Goal: Transaction & Acquisition: Book appointment/travel/reservation

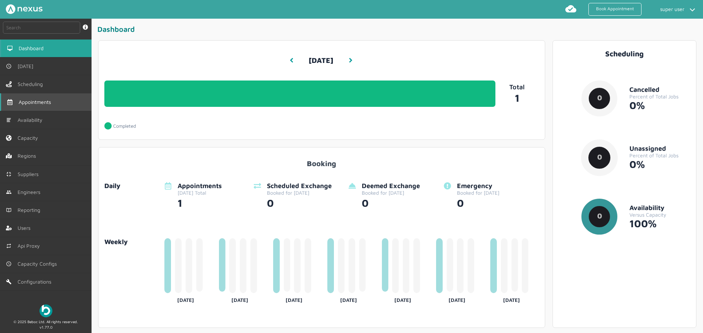
click at [77, 111] on li "Appointments" at bounding box center [46, 102] width 92 height 18
click at [608, 13] on link "Book Appointment" at bounding box center [615, 9] width 53 height 13
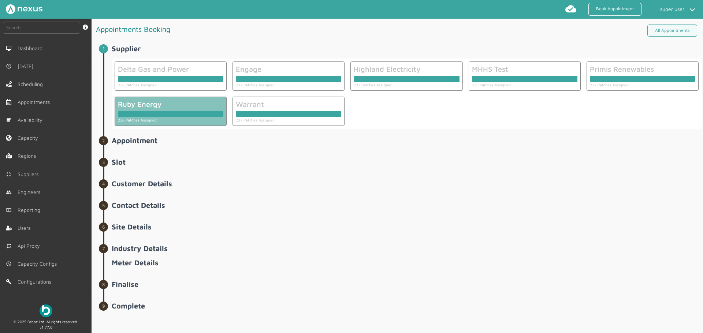
click at [171, 112] on div at bounding box center [171, 114] width 106 height 6
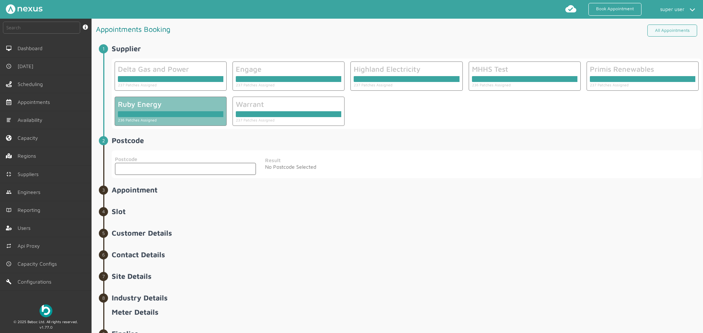
click at [163, 166] on input "text" at bounding box center [185, 169] width 141 height 12
type input "DA1 5SP"
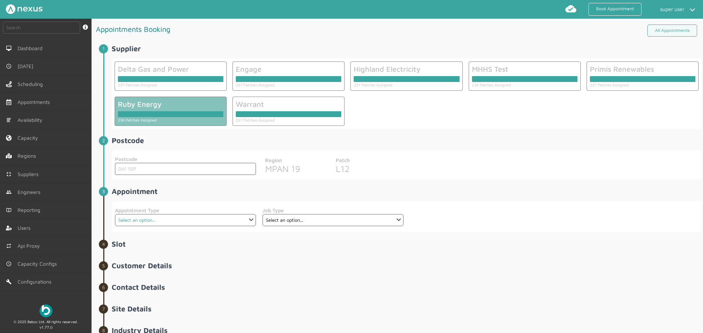
click at [185, 221] on select "Select an option... Additional Work Check Meter Electric Vehicle Emergency Exch…" at bounding box center [185, 220] width 141 height 12
select select "7: 6422ec7fcd44966678f35e74"
click at [115, 214] on select "Select an option... Additional Work Check Meter Electric Vehicle Emergency Exch…" at bounding box center [185, 220] width 141 height 12
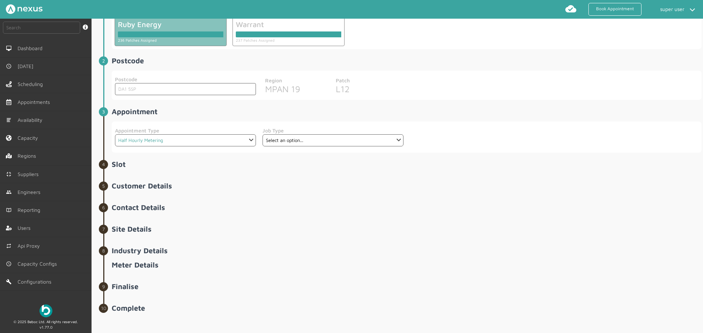
scroll to position [84, 0]
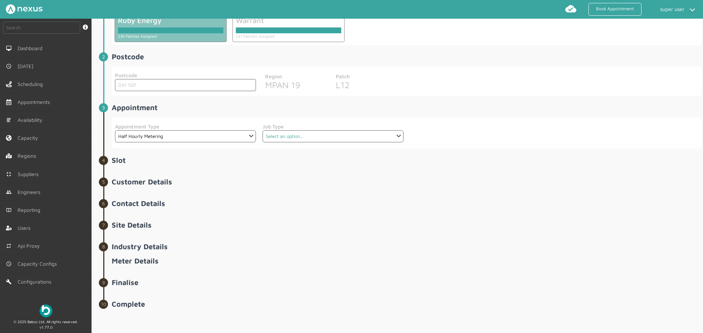
click at [307, 136] on select "Select an option... Communication Device Exchange De-Energise Energise Meter Ex…" at bounding box center [333, 136] width 141 height 12
select select "3: 64cb6ee7e0f1de4cb89f14ff"
click at [263, 130] on select "Select an option... Communication Device Exchange De-Energise Energise Meter Ex…" at bounding box center [333, 136] width 141 height 12
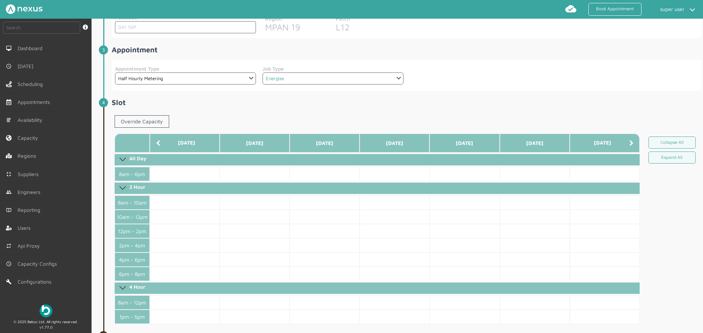
scroll to position [195, 0]
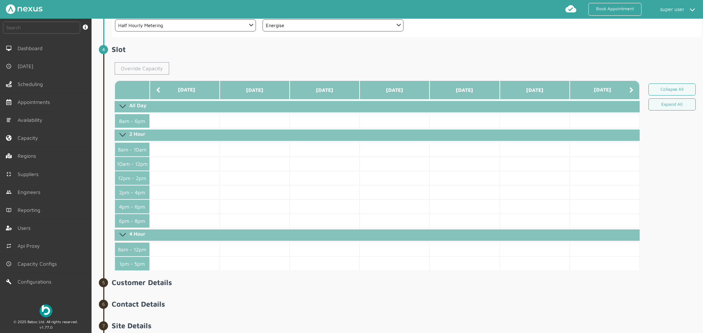
click at [150, 68] on link "Override Capacity" at bounding box center [142, 68] width 55 height 12
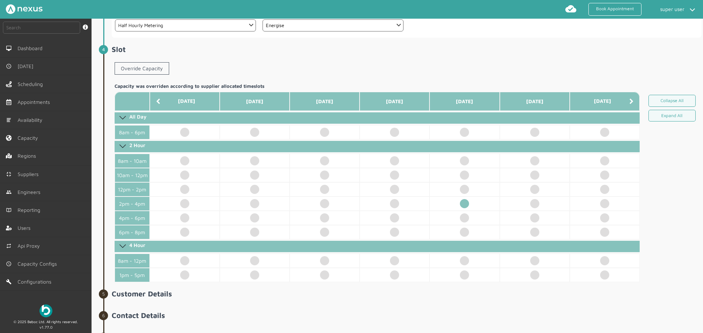
click at [467, 204] on td at bounding box center [465, 204] width 70 height 14
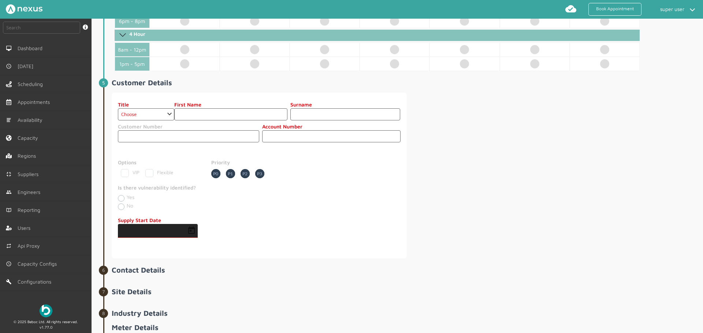
scroll to position [400, 0]
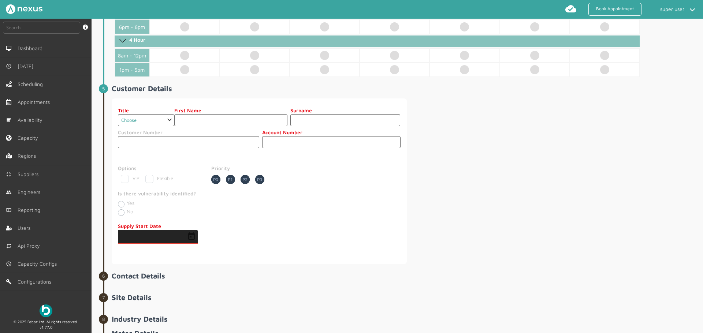
click at [160, 122] on select "Choose Dr Mr Mrs Miss Ms Mx Sir Lady" at bounding box center [146, 120] width 56 height 12
select select "2: Mr"
click at [118, 114] on select "Choose Dr Mr Mrs Miss Ms Mx Sir Lady" at bounding box center [146, 120] width 56 height 12
click at [221, 118] on input "text" at bounding box center [230, 120] width 113 height 12
type input "asd"
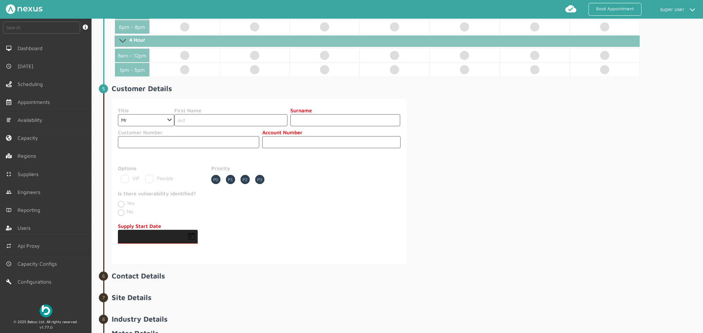
click at [304, 120] on input "text" at bounding box center [346, 120] width 110 height 12
type input "asd"
click at [282, 147] on input "text" at bounding box center [331, 142] width 138 height 12
type input "2000182592"
click at [196, 237] on span "Open calendar" at bounding box center [192, 237] width 18 height 18
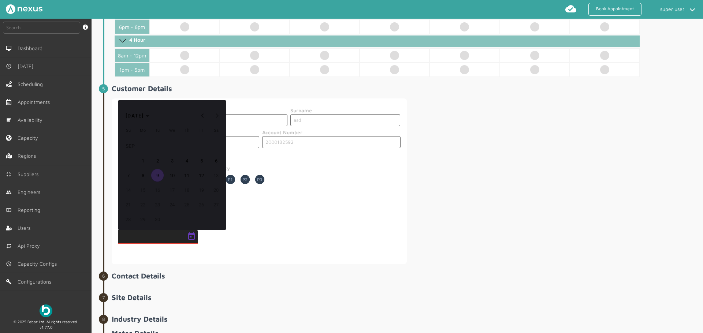
click at [200, 173] on span "12" at bounding box center [201, 175] width 13 height 13
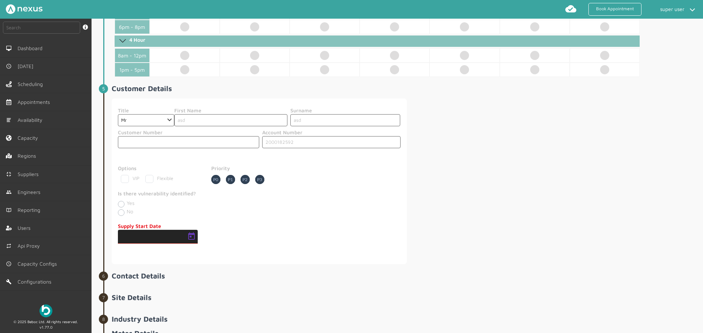
type input "12/09/2025"
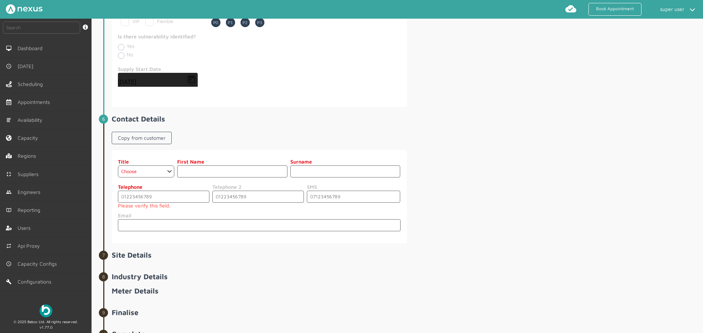
scroll to position [588, 0]
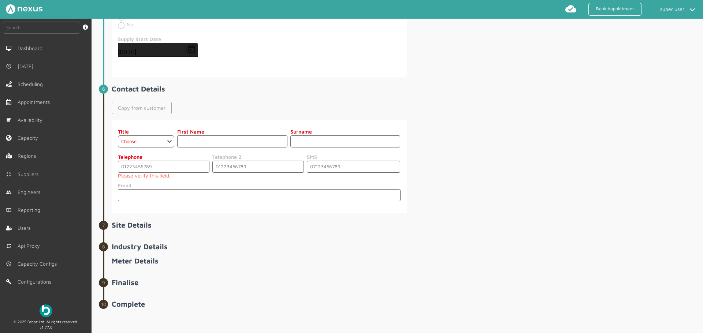
click at [151, 106] on link "Copy from customer" at bounding box center [142, 108] width 60 height 12
select select "2: Mr"
type input "asd"
click at [177, 167] on input "tel" at bounding box center [164, 167] width 92 height 12
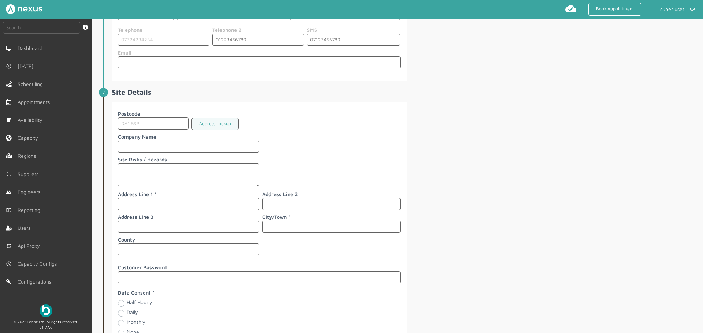
scroll to position [715, 0]
type input "07324234234"
click at [160, 203] on input "text" at bounding box center [188, 204] width 141 height 12
type input "dsf"
click at [285, 224] on input "text" at bounding box center [331, 227] width 138 height 12
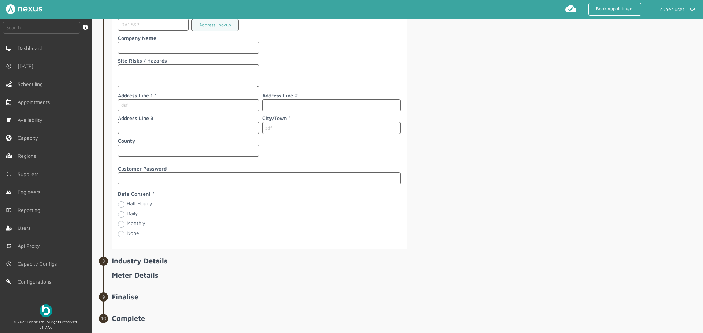
scroll to position [828, 0]
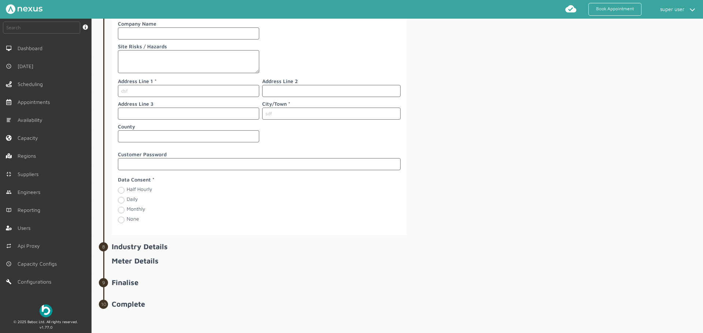
type input "sdf"
click at [138, 193] on div "Half Hourly" at bounding box center [188, 190] width 141 height 8
click at [140, 188] on label "Half Hourly" at bounding box center [140, 189] width 26 height 6
click at [124, 188] on Hourly "Half Hourly" at bounding box center [121, 189] width 6 height 7
radio Hourly "true"
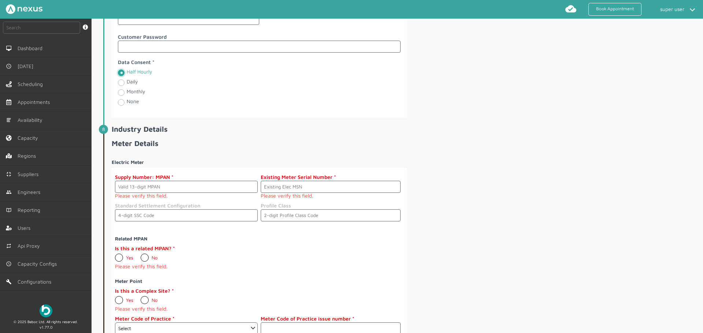
scroll to position [946, 0]
click at [158, 183] on input "text" at bounding box center [186, 186] width 143 height 12
click at [489, 129] on h2 "Industry Details" at bounding box center [407, 128] width 590 height 8
click at [571, 151] on span "Meter Details Electric Meter Supply Number: MPAN Please verify this field. Exis…" at bounding box center [407, 254] width 590 height 233
click at [194, 188] on input "text" at bounding box center [186, 186] width 143 height 12
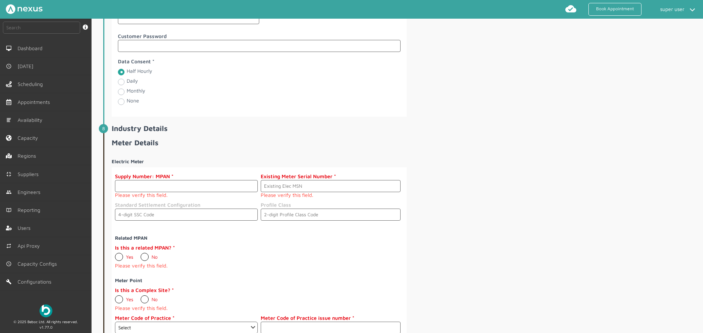
paste input "2380001972528"
type input "2380001972528"
click at [290, 181] on input "text" at bounding box center [331, 186] width 140 height 12
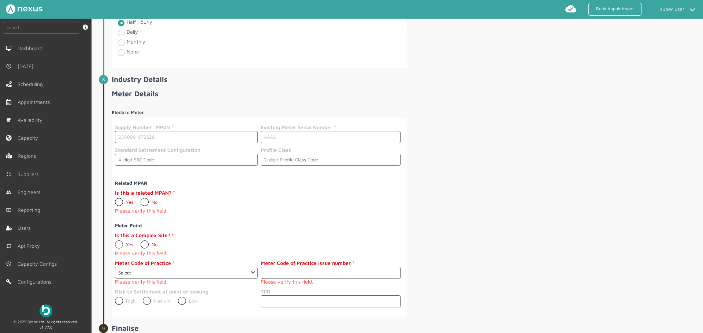
scroll to position [997, 0]
type input "AAAA"
click at [151, 79] on h2 "Industry Details" at bounding box center [407, 78] width 590 height 8
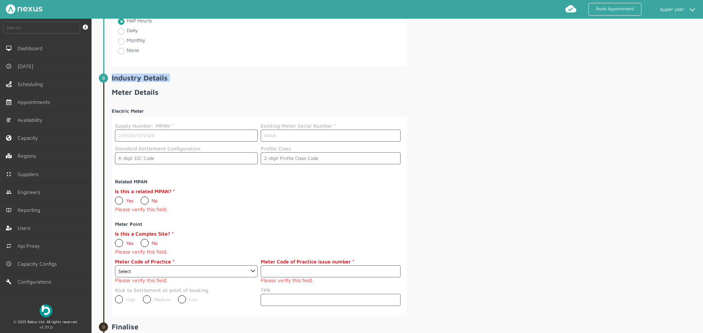
copy h2 "Industry Details"
click at [47, 105] on span "Appointments" at bounding box center [36, 102] width 35 height 6
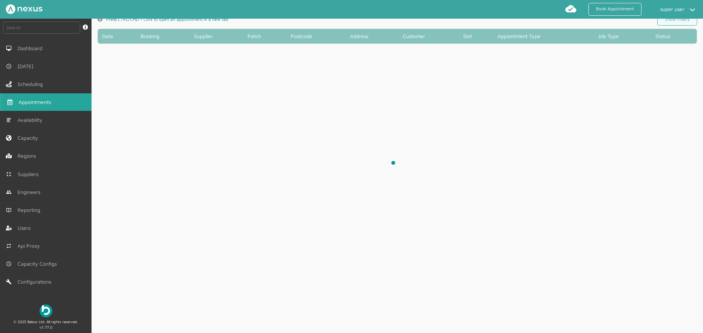
scroll to position [3, 0]
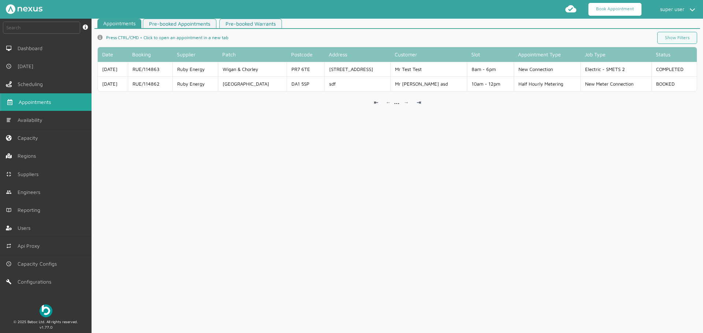
click at [622, 12] on link "Book Appointment" at bounding box center [615, 9] width 53 height 13
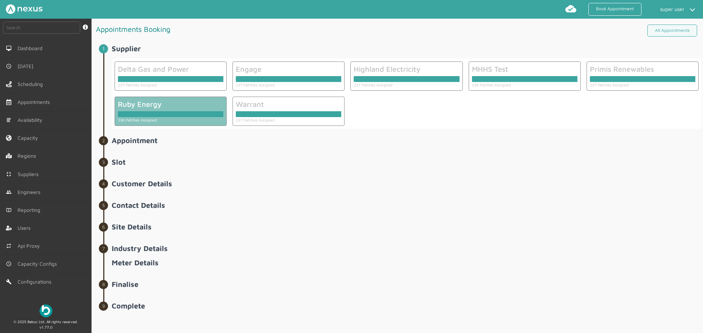
click at [171, 113] on div at bounding box center [171, 114] width 106 height 6
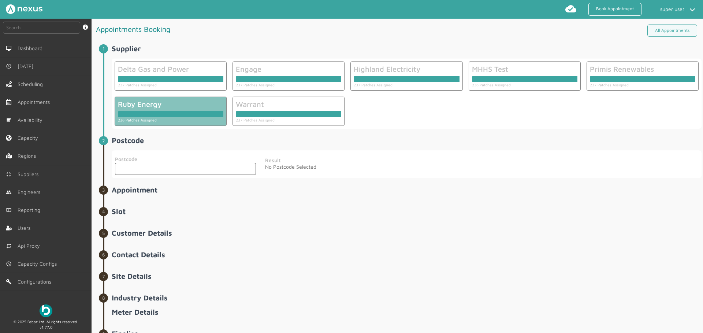
click at [198, 164] on input "text" at bounding box center [185, 169] width 141 height 12
type input "DA1 5SP"
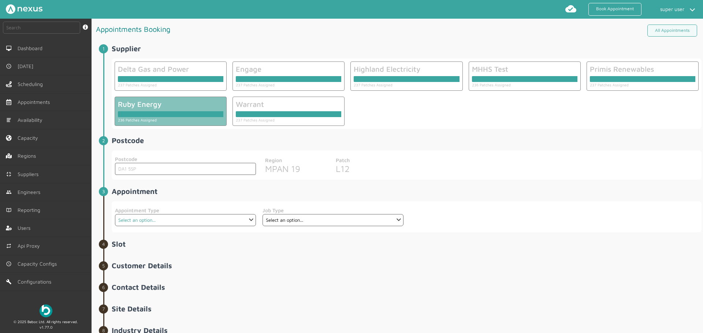
click at [147, 216] on select "Select an option... Additional Work Check Meter Electric Vehicle Emergency Exch…" at bounding box center [185, 220] width 141 height 12
select select "7: 6422ec7fcd44966678f35e74"
click at [115, 214] on select "Select an option... Additional Work Check Meter Electric Vehicle Emergency Exch…" at bounding box center [185, 220] width 141 height 12
click at [289, 219] on select "Select an option..." at bounding box center [333, 220] width 141 height 12
click at [304, 216] on select "Select an option... Communication Device Exchange De-Energise Energise Meter Ex…" at bounding box center [333, 220] width 141 height 12
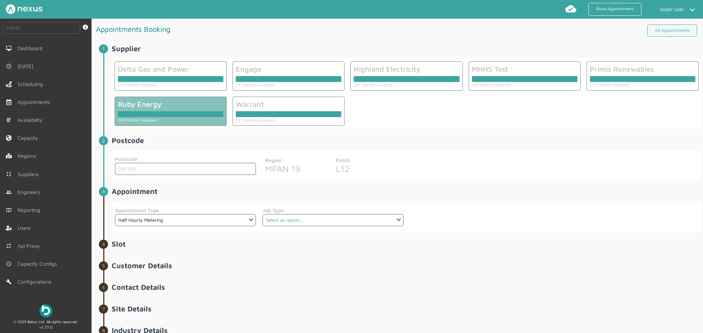
select select "8: 648b5f9164a2910e14c32d25"
click at [263, 214] on select "Select an option... Communication Device Exchange De-Energise Energise Meter Ex…" at bounding box center [333, 220] width 141 height 12
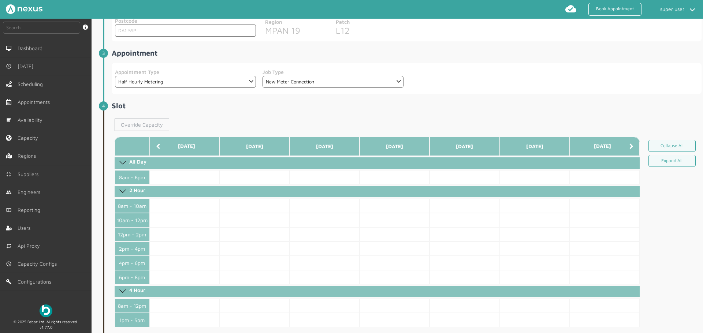
drag, startPoint x: 153, startPoint y: 120, endPoint x: 166, endPoint y: 123, distance: 12.7
click at [153, 120] on link "Override Capacity" at bounding box center [142, 125] width 55 height 12
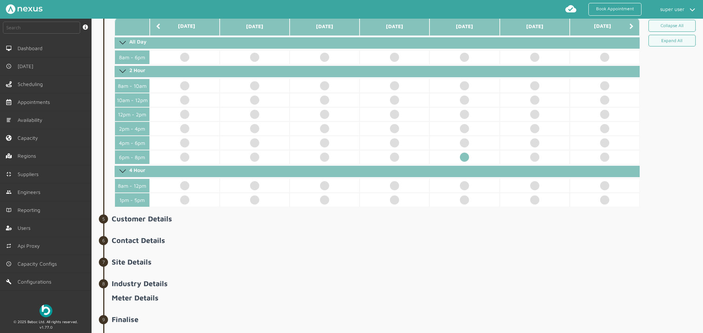
click at [459, 159] on td at bounding box center [465, 157] width 70 height 14
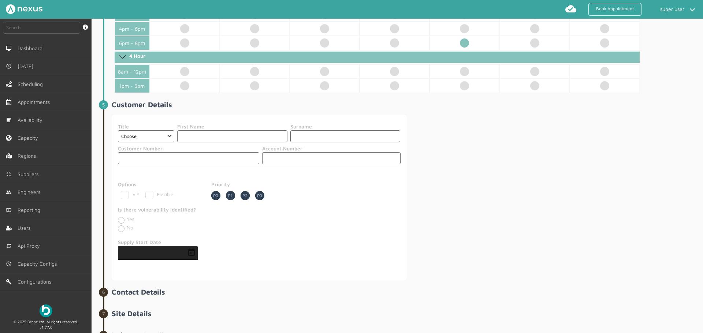
scroll to position [396, 0]
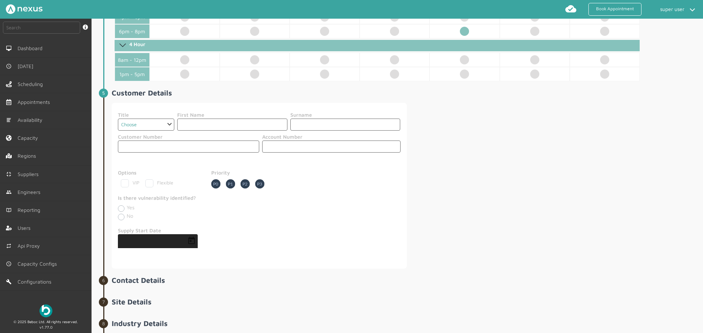
click at [159, 122] on select "Choose Dr Mr Mrs Miss Ms Mx Sir Lady" at bounding box center [146, 125] width 56 height 12
select select "2: Mr"
click at [118, 119] on select "Choose Dr Mr Mrs Miss Ms Mx Sir Lady" at bounding box center [146, 125] width 56 height 12
click at [237, 120] on input "text" at bounding box center [232, 125] width 110 height 12
type input "sdf"
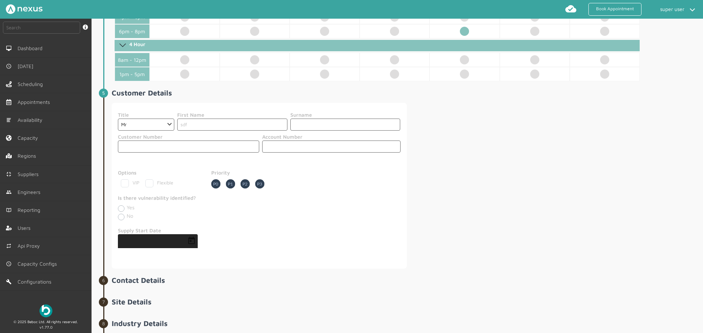
click at [307, 123] on input "text" at bounding box center [346, 125] width 110 height 12
type input "sdf"
click at [148, 185] on label "Flexible" at bounding box center [159, 183] width 28 height 6
click at [148, 184] on input "Flexible" at bounding box center [147, 182] width 5 height 5
checkbox input "true"
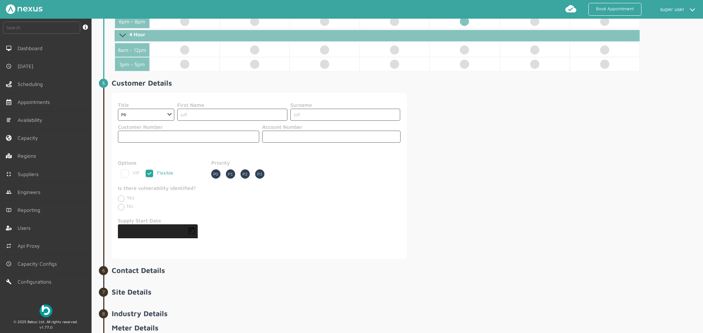
scroll to position [407, 0]
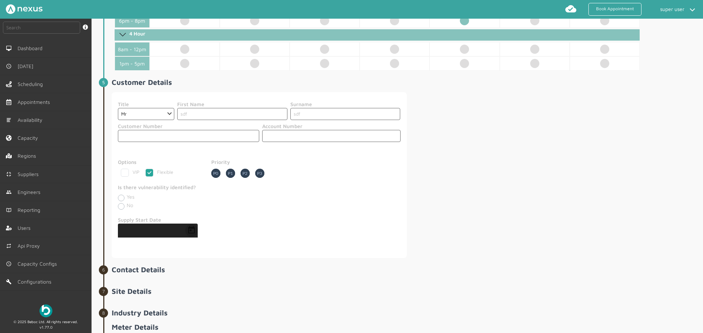
click at [188, 230] on span "Open calendar" at bounding box center [192, 231] width 18 height 18
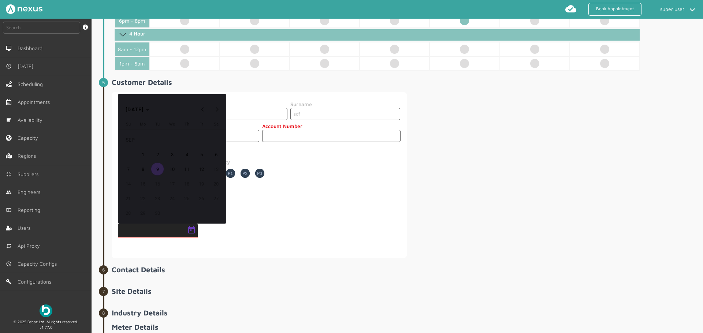
click at [186, 170] on span "11" at bounding box center [186, 169] width 13 height 13
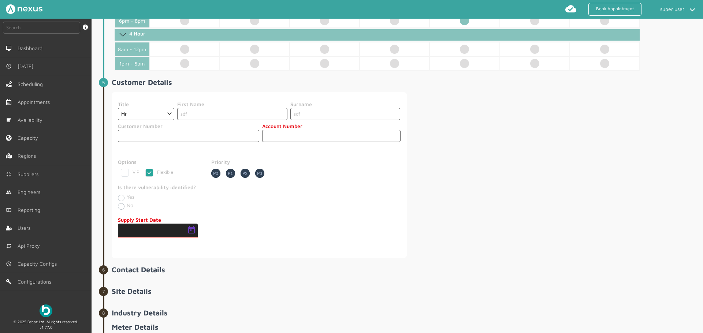
type input "11/09/2025"
click at [290, 130] on input "text" at bounding box center [331, 136] width 138 height 12
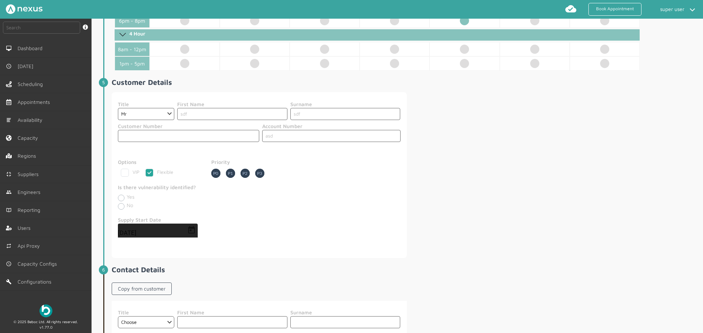
type input "asd"
click at [297, 256] on section "Title Choose Dr Mr Mrs Miss Ms Mx Sir Lady First Name sdf Surname sdf Customer …" at bounding box center [259, 175] width 295 height 166
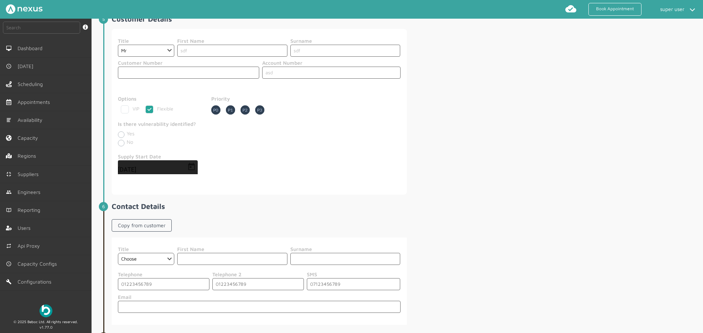
scroll to position [476, 0]
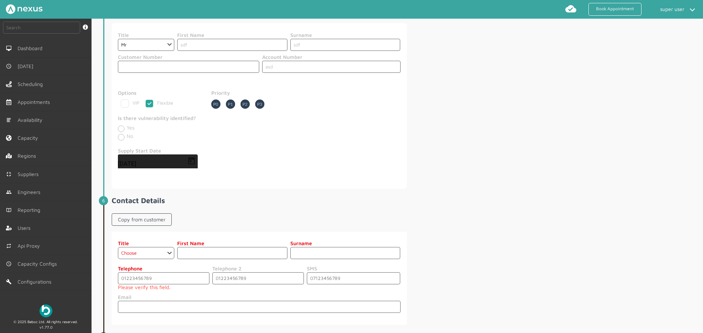
click at [147, 203] on h2 "Contact Details" at bounding box center [407, 200] width 590 height 8
click at [140, 215] on link "Copy from customer" at bounding box center [142, 220] width 60 height 12
select select "2: Mr"
type input "sdf"
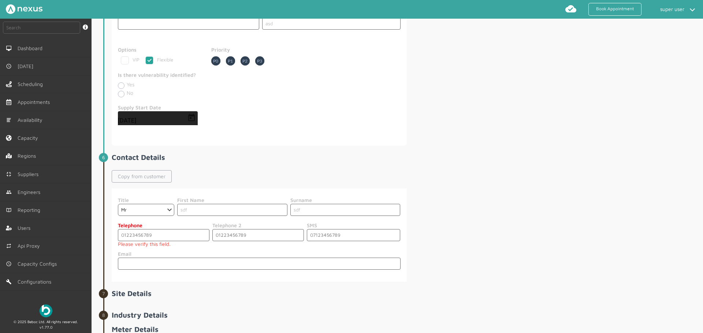
scroll to position [536, 0]
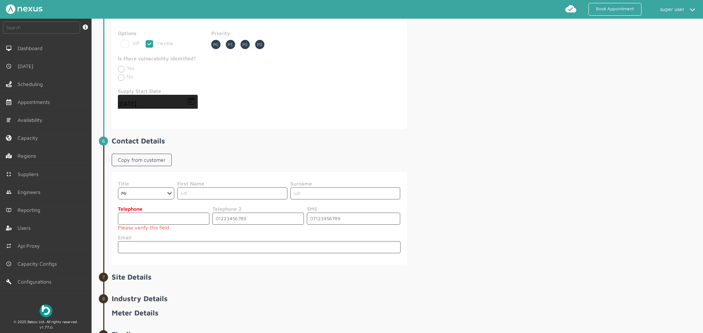
click at [139, 217] on input "tel" at bounding box center [164, 219] width 92 height 12
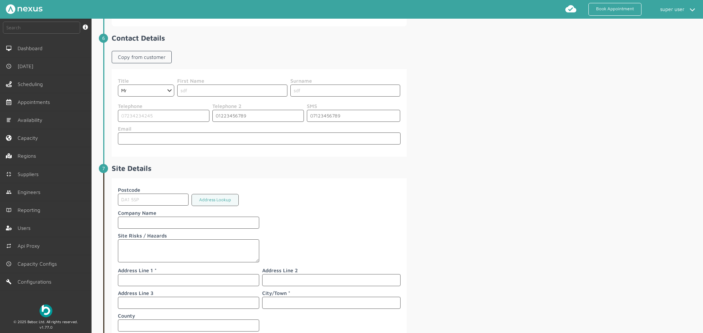
scroll to position [675, 0]
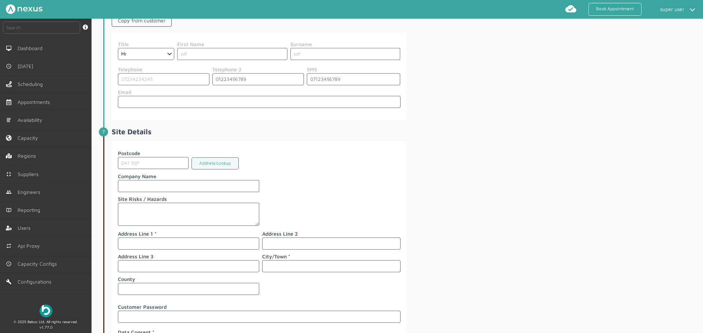
type input "07234234245"
click at [181, 240] on input "text" at bounding box center [188, 244] width 141 height 12
type input "dfg"
click at [301, 264] on input "text" at bounding box center [331, 266] width 138 height 12
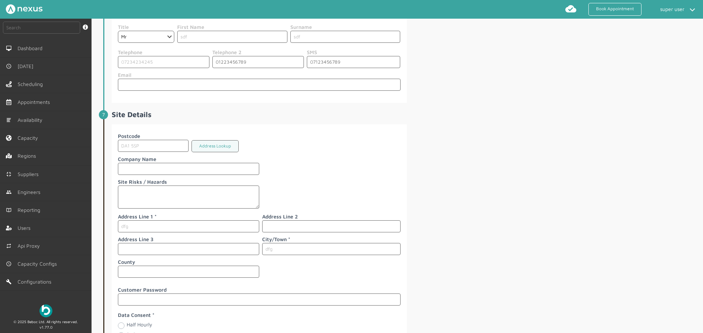
scroll to position [734, 0]
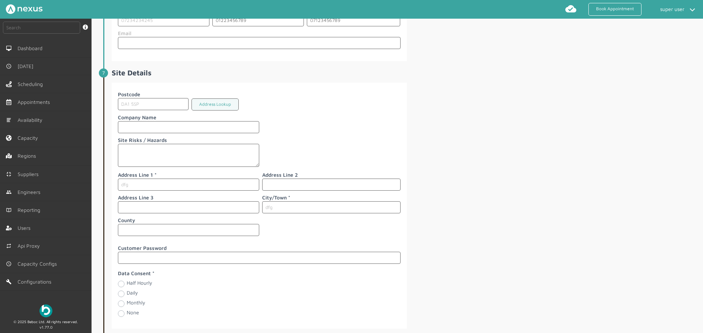
type input "dfg"
click at [132, 280] on label "Half Hourly" at bounding box center [140, 283] width 26 height 6
click at [124, 280] on Hourly "Half Hourly" at bounding box center [121, 283] width 6 height 7
radio Hourly "true"
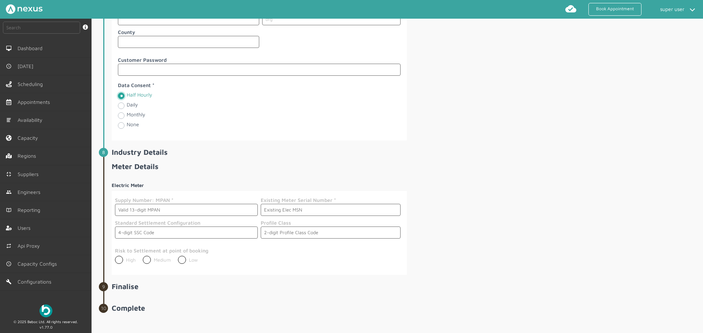
scroll to position [926, 0]
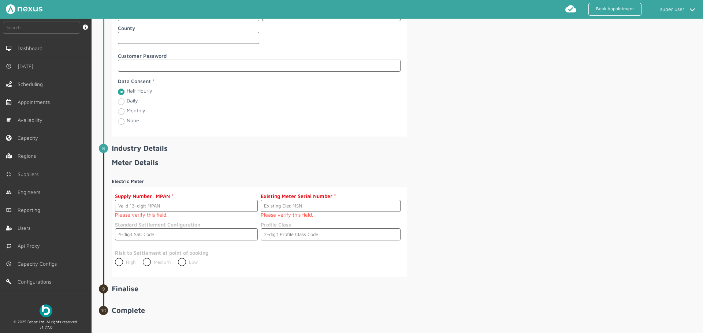
click at [129, 255] on label "Risk to Settlement at point of booking" at bounding box center [186, 253] width 143 height 8
copy label "Risk to Settlement at point of booking"
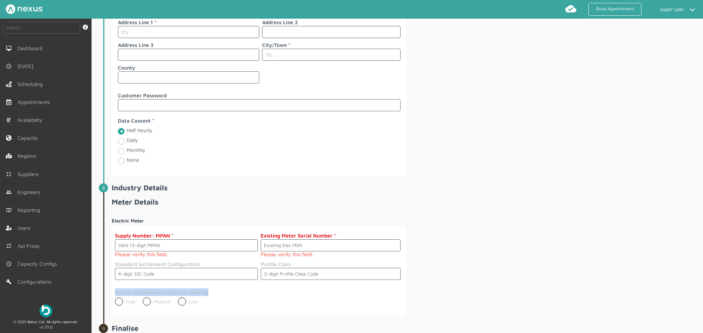
scroll to position [580, 0]
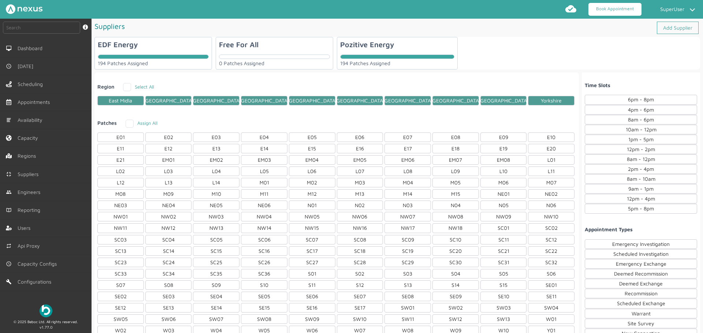
click at [605, 8] on link "Book Appointment" at bounding box center [615, 9] width 53 height 13
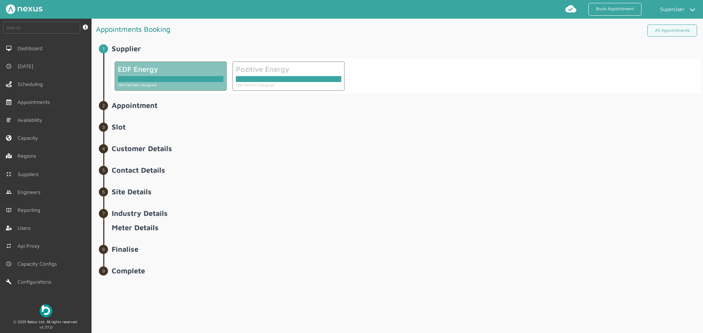
click at [193, 74] on div at bounding box center [171, 77] width 106 height 9
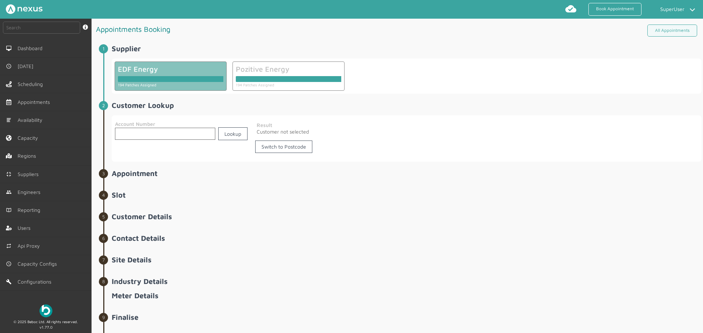
click at [181, 131] on input "text" at bounding box center [165, 134] width 100 height 12
click at [277, 149] on link "Switch to Postcode" at bounding box center [283, 147] width 57 height 12
click at [201, 139] on input "text" at bounding box center [185, 134] width 141 height 12
type input "DA1 5SP"
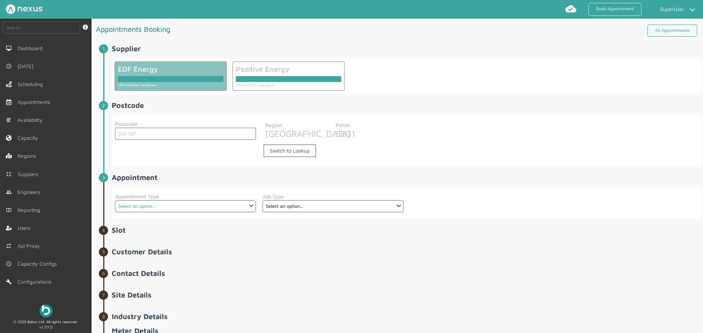
click at [149, 207] on select "Select an option... Deemed SMH Scheduled SMH Warrant Officer" at bounding box center [185, 206] width 141 height 12
click at [301, 52] on span "Supplier ️️️ EDF Energy 194 Patches Assigned Pozitive Energy 194 Patches Assign…" at bounding box center [407, 68] width 590 height 49
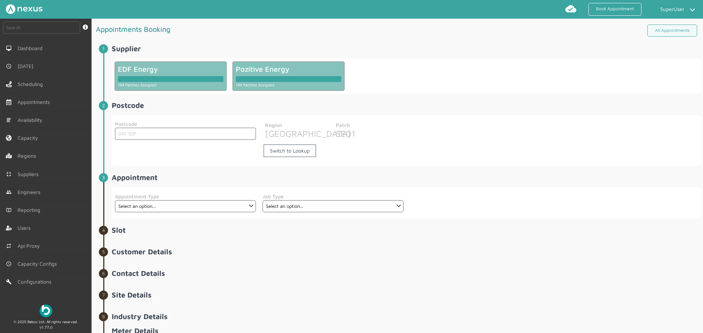
click at [291, 66] on div "Pozitive Energy" at bounding box center [289, 69] width 106 height 8
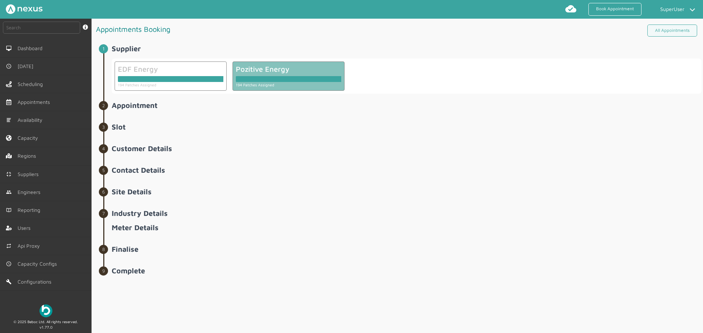
click at [297, 75] on div at bounding box center [289, 77] width 106 height 9
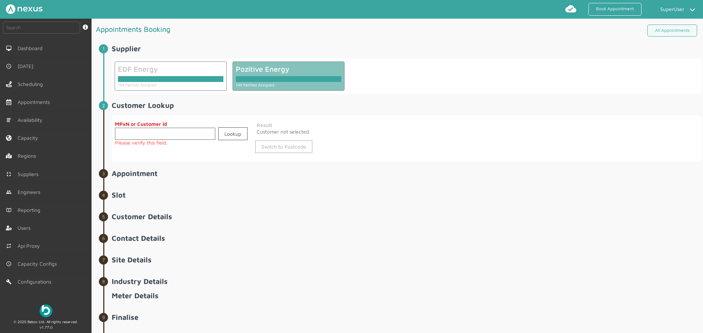
click at [287, 148] on link "Switch to Postcode" at bounding box center [283, 147] width 57 height 12
click at [161, 137] on input "text" at bounding box center [185, 134] width 141 height 12
type input "DA1 5SP"
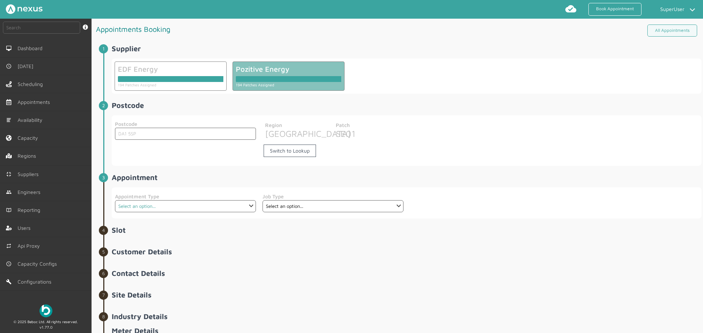
click at [147, 204] on select "Select an option... Deemed Exchange Deemed Recommission Deemed SMH Emergency Ex…" at bounding box center [185, 206] width 141 height 12
select select "6: 6422ec7fcd44966678f35e74"
click at [115, 200] on select "Select an option... Deemed Exchange Deemed Recommission Deemed SMH Emergency Ex…" at bounding box center [185, 206] width 141 height 12
click at [287, 203] on select "Select an option..." at bounding box center [333, 206] width 141 height 12
select select "3: 6422e9f1cd44966678f35e6d"
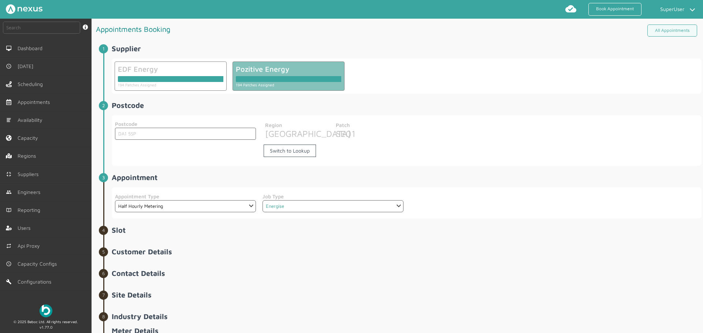
click at [263, 200] on select "Select an option... Communication Device Exchange De-Energise Energise Meter Ex…" at bounding box center [333, 206] width 141 height 12
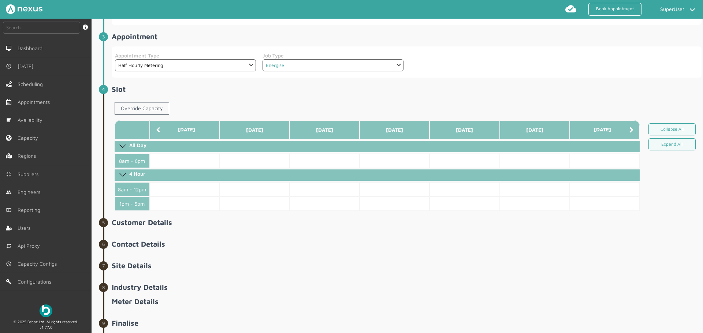
scroll to position [144, 0]
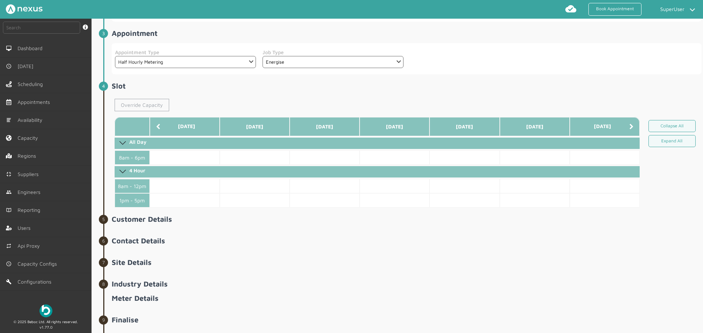
drag, startPoint x: 152, startPoint y: 106, endPoint x: 189, endPoint y: 126, distance: 41.8
click at [152, 106] on link "Override Capacity" at bounding box center [142, 105] width 55 height 12
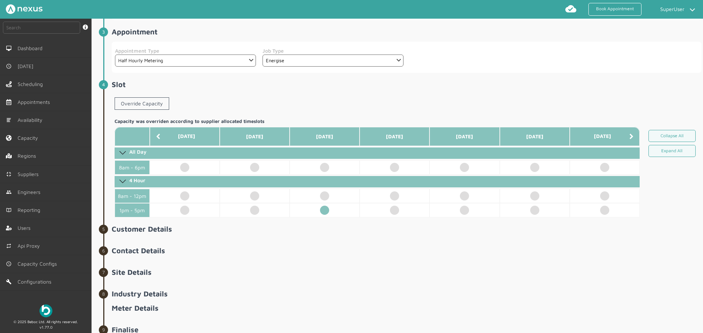
click at [317, 208] on td at bounding box center [325, 210] width 70 height 14
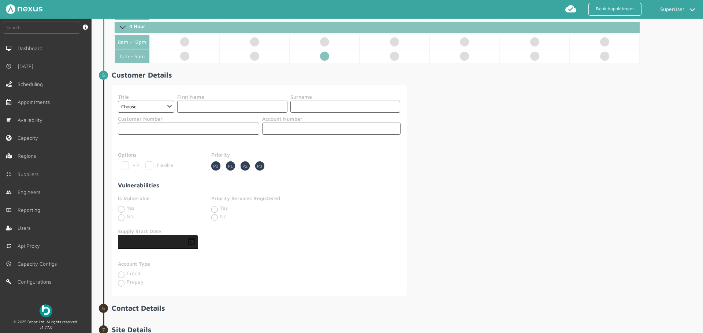
scroll to position [302, 0]
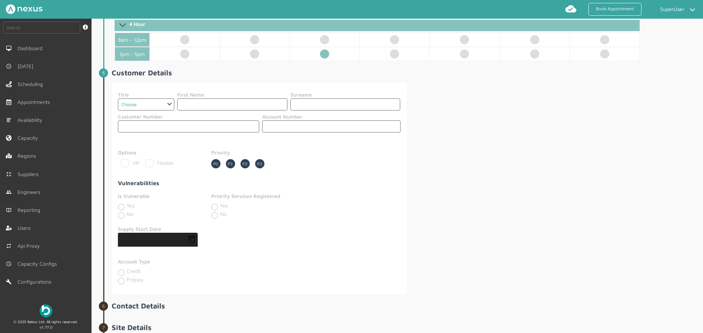
click at [142, 100] on select "Choose Dr Mr Mrs Miss Ms Mx Sir Lady" at bounding box center [146, 105] width 56 height 12
select select "2: Mr"
click at [118, 99] on select "Choose Dr Mr Mrs Miss Ms Mx Sir Lady" at bounding box center [146, 105] width 56 height 12
click at [324, 99] on input "text" at bounding box center [346, 105] width 110 height 12
type input "asd"
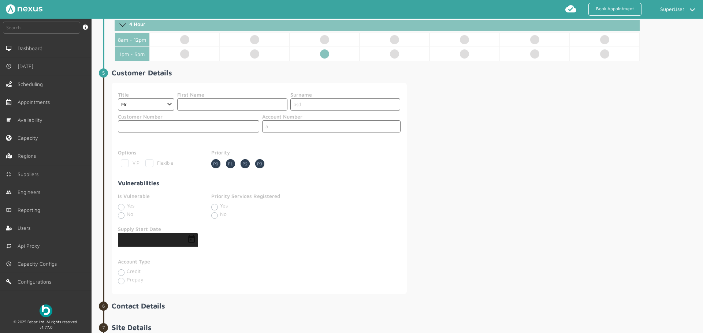
click at [283, 125] on input "a" at bounding box center [331, 127] width 138 height 12
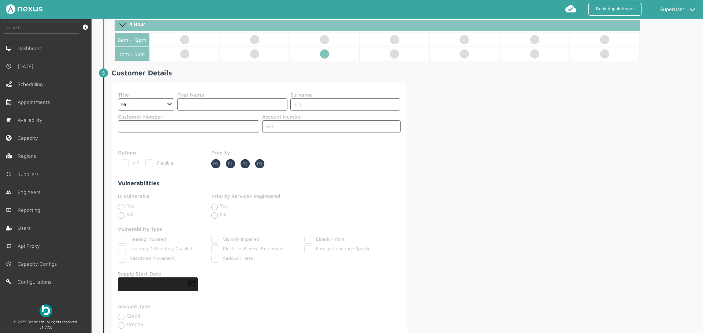
type input "asd"
click at [192, 284] on span "Open calendar" at bounding box center [192, 285] width 18 height 18
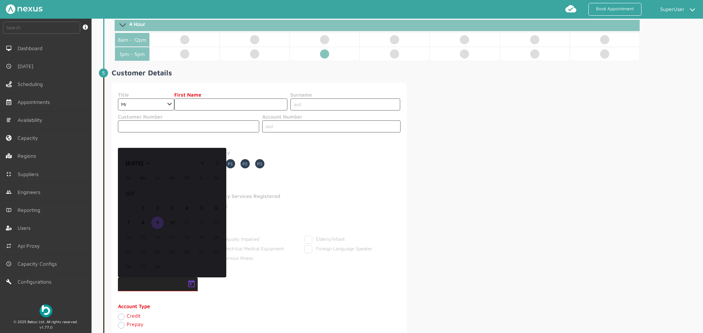
click at [159, 222] on span "9" at bounding box center [157, 223] width 13 height 13
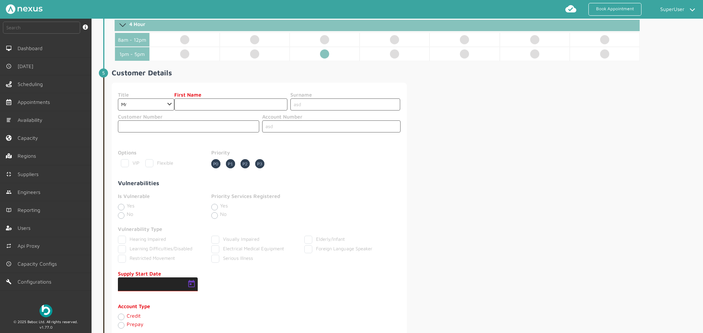
type input "09/09/2025"
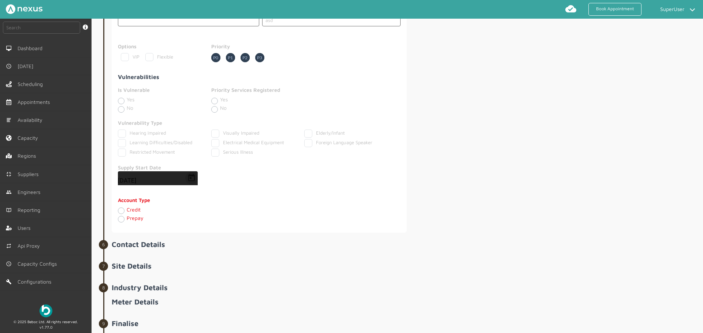
scroll to position [428, 0]
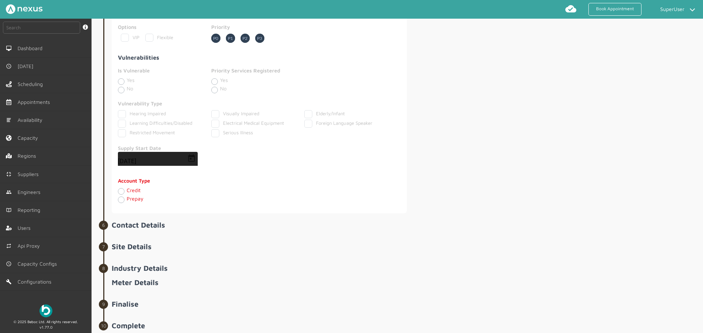
click at [130, 200] on label "Prepay" at bounding box center [135, 199] width 17 height 6
click at [124, 200] on input "Prepay" at bounding box center [121, 199] width 6 height 7
radio input "true"
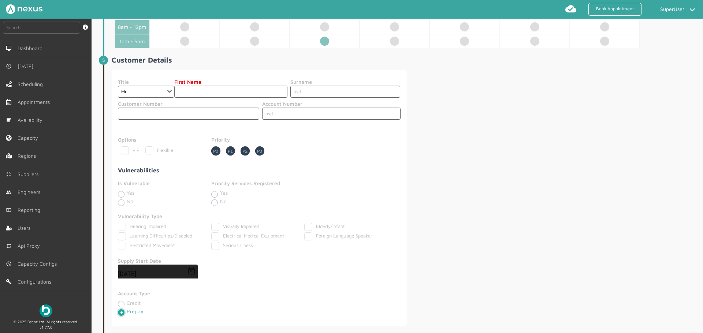
scroll to position [308, 0]
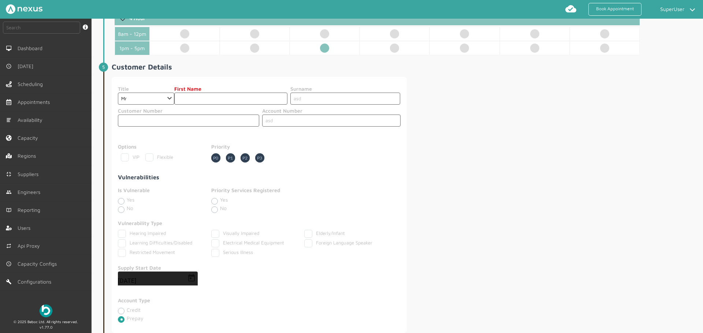
click at [199, 95] on input "text" at bounding box center [230, 99] width 113 height 12
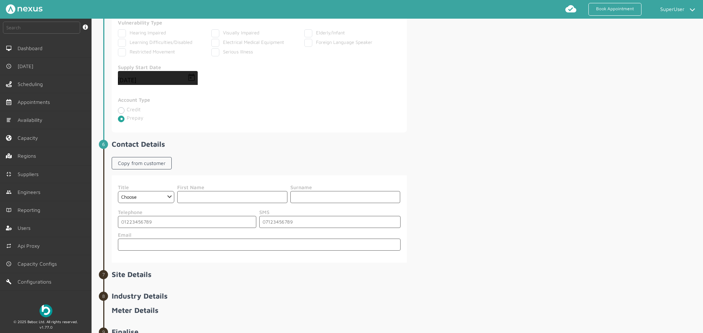
scroll to position [547, 0]
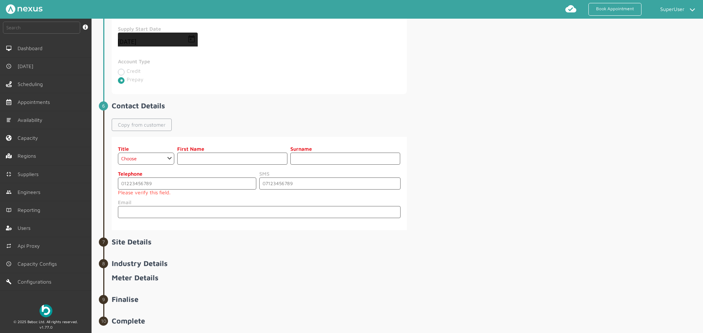
type input "dsasdas"
click at [147, 123] on link "Copy from customer" at bounding box center [142, 125] width 60 height 12
select select "2: Mr"
type input "dsasdas"
type input "asd"
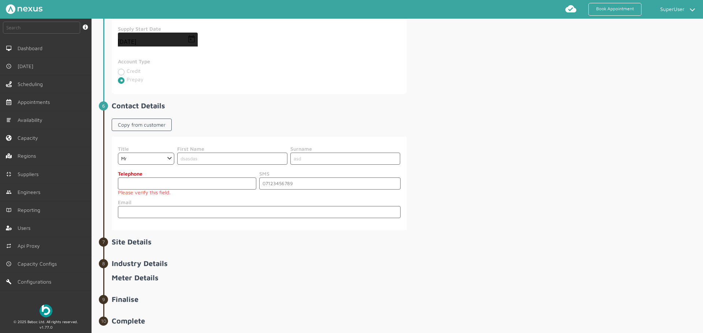
click at [143, 184] on input "tel" at bounding box center [187, 184] width 138 height 12
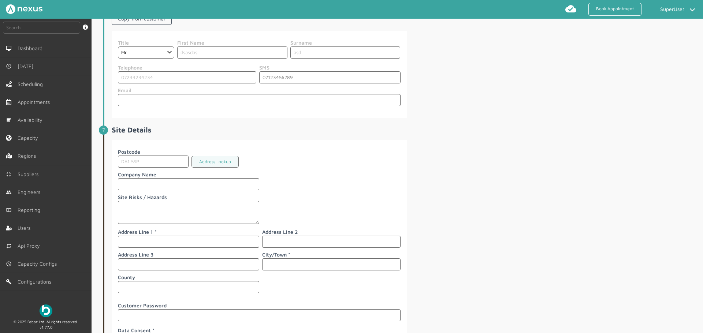
scroll to position [687, 0]
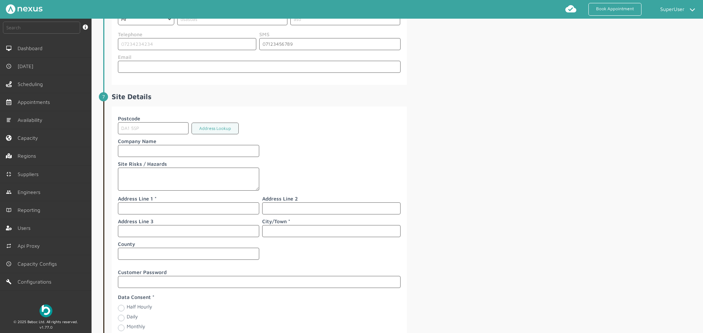
type input "07234234234"
click at [171, 208] on input "text" at bounding box center [188, 209] width 141 height 12
type input "sdf"
click at [274, 230] on input "text" at bounding box center [331, 231] width 138 height 12
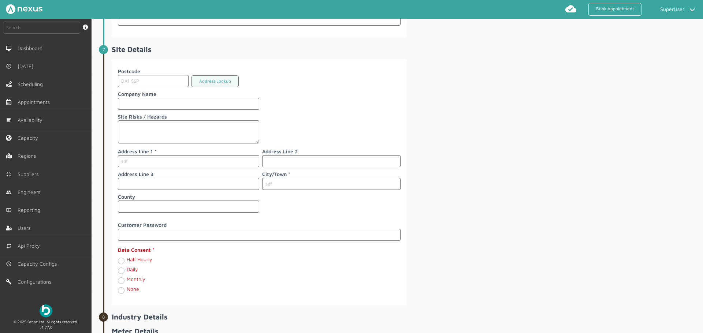
scroll to position [798, 0]
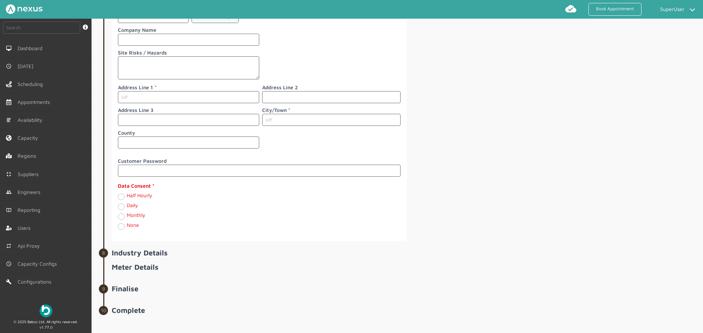
type input "sdf"
click at [130, 197] on label "Half Hourly" at bounding box center [140, 195] width 26 height 6
click at [124, 197] on Hourly "Half Hourly" at bounding box center [121, 196] width 6 height 7
radio Hourly "true"
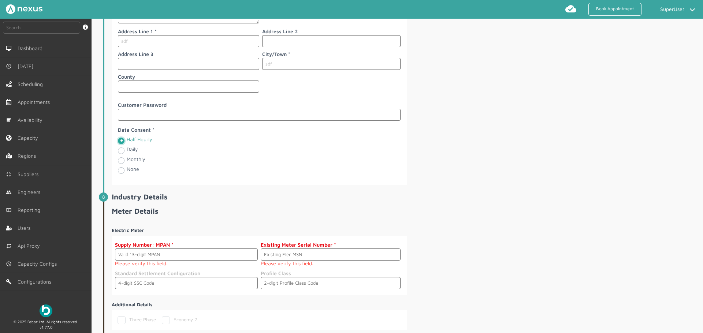
scroll to position [876, 0]
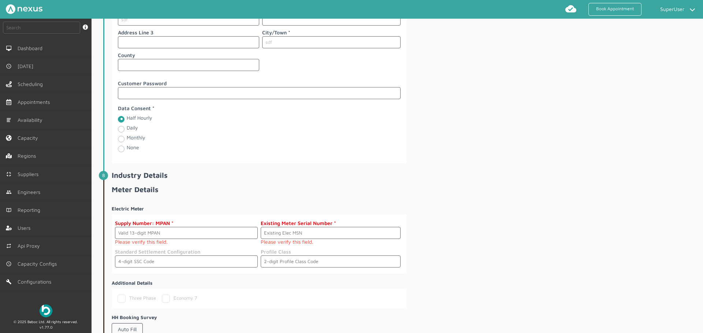
click at [588, 147] on div "Postcode DA1 5SP Address Lookup Company Name Site Risks / Hazards Address Line …" at bounding box center [407, 41] width 590 height 246
click at [172, 240] on small "Please verify this field." at bounding box center [186, 242] width 143 height 6
click at [196, 236] on input "text" at bounding box center [186, 233] width 143 height 12
paste input "1600000038013"
type input "1600000038013"
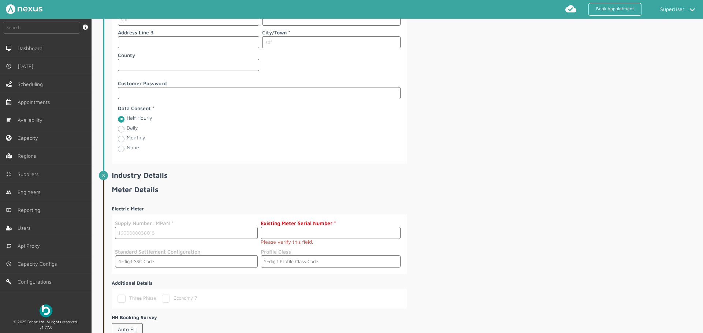
click at [266, 233] on input "text" at bounding box center [331, 233] width 140 height 12
type input "Aasdasdasd"
click at [172, 258] on input "text" at bounding box center [186, 256] width 143 height 12
click at [287, 310] on h4 "HH Booking Survey" at bounding box center [259, 311] width 295 height 5
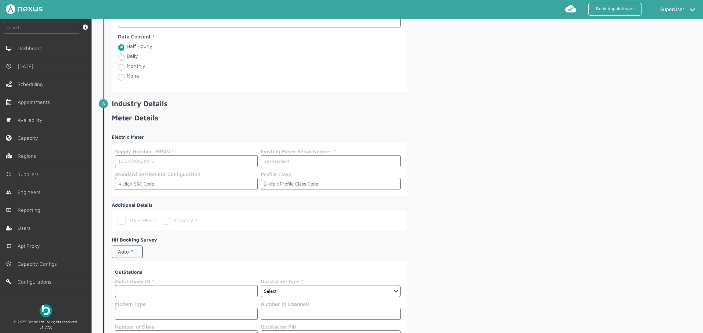
scroll to position [995, 0]
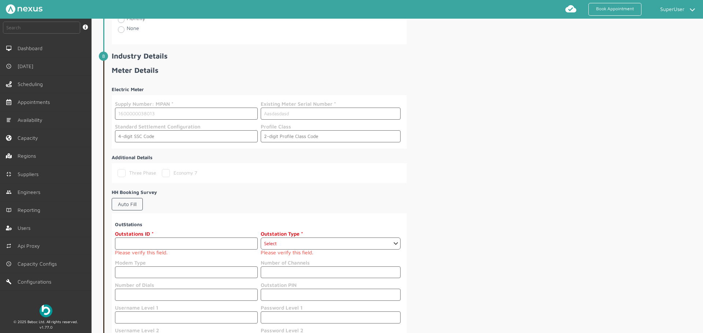
drag, startPoint x: 164, startPoint y: 172, endPoint x: 158, endPoint y: 185, distance: 14.6
click at [165, 172] on label "Economy 7" at bounding box center [179, 173] width 35 height 6
click at [165, 172] on input "Economy 7" at bounding box center [164, 171] width 5 height 5
checkbox input "true"
click at [146, 247] on input "text" at bounding box center [186, 244] width 143 height 12
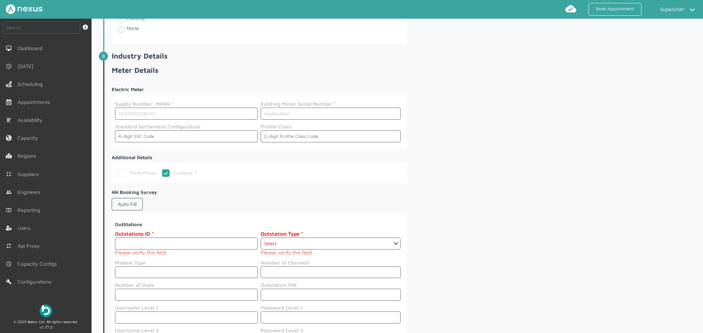
type input "234234"
click at [288, 244] on select "Select GP1 GP2 CMU INP H13 IN6 SPN PRM VIS GOP OSM C10 C11 MIT KME KMO FCL FAF …" at bounding box center [331, 244] width 140 height 12
select select "2: GP2"
click at [261, 238] on select "Select GP1 GP2 CMU INP H13 IN6 SPN PRM VIS GOP OSM C10 C11 MIT KME KMO FCL FAF …" at bounding box center [331, 244] width 140 height 12
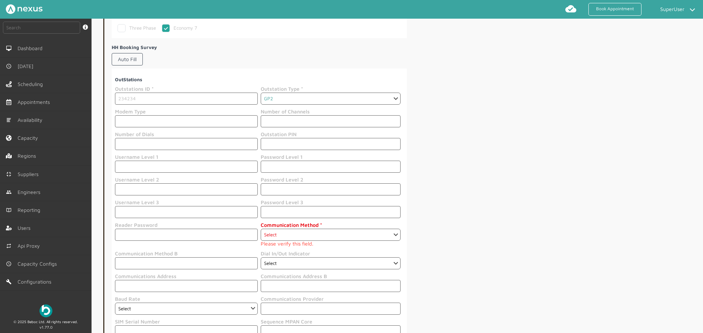
scroll to position [1185, 0]
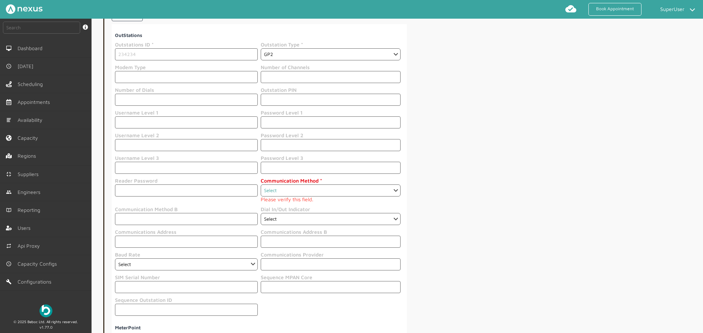
click at [286, 195] on select "Select 3G CD CS GF GP GS GV HP HT HY IP IS MS PK PN PS SM" at bounding box center [331, 191] width 140 height 12
select select "3: CS"
click at [261, 185] on select "Select 3G CD CS GF GP GS GV HP HT HY IP IS MS PK PN PS SM" at bounding box center [331, 191] width 140 height 12
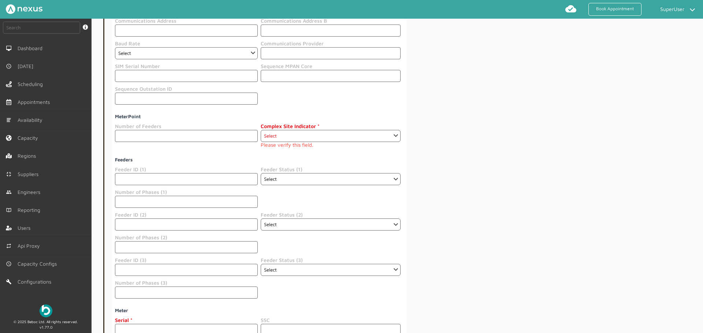
scroll to position [1406, 0]
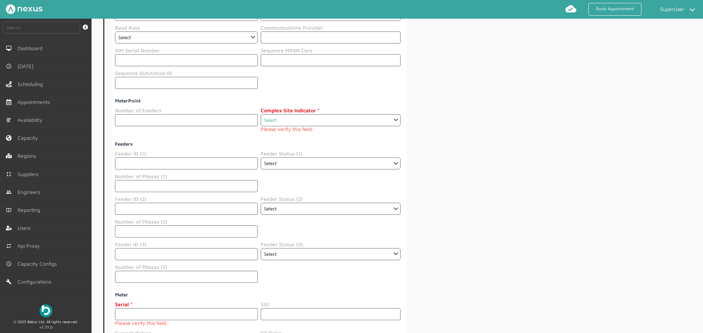
click at [278, 115] on select "Select false true" at bounding box center [331, 120] width 140 height 12
select select "1: false"
click at [261, 114] on select "Select false true" at bounding box center [331, 120] width 140 height 12
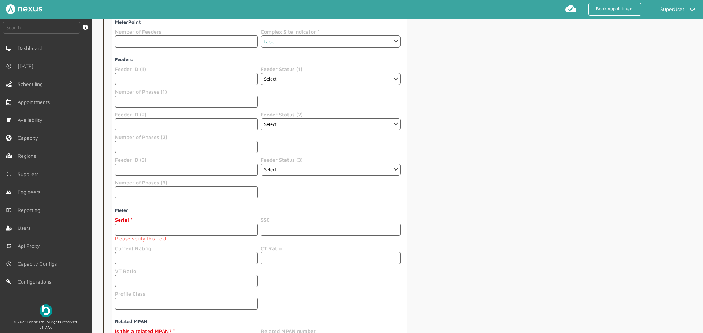
scroll to position [1487, 0]
click at [148, 226] on input "text" at bounding box center [186, 228] width 143 height 12
type input "234234"
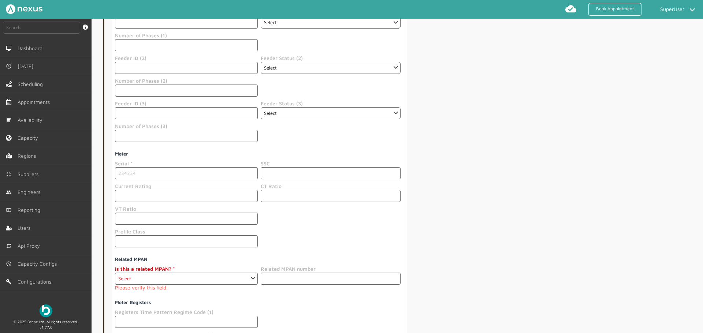
scroll to position [1548, 0]
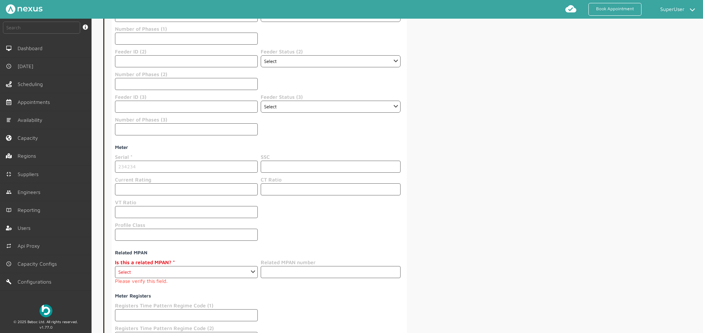
click at [141, 264] on label "Is this a related MPAN?" at bounding box center [186, 263] width 143 height 8
click at [141, 266] on select "Select Yes No" at bounding box center [186, 272] width 143 height 12
select select "Yes"
click at [115, 266] on select "Select Yes No" at bounding box center [186, 272] width 143 height 12
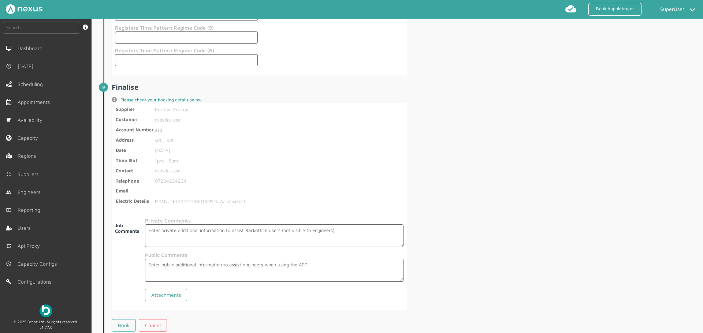
scroll to position [1912, 0]
click at [189, 236] on textarea at bounding box center [274, 235] width 258 height 23
type textarea "df"
click at [169, 264] on textarea at bounding box center [274, 269] width 258 height 23
type textarea "sdf"
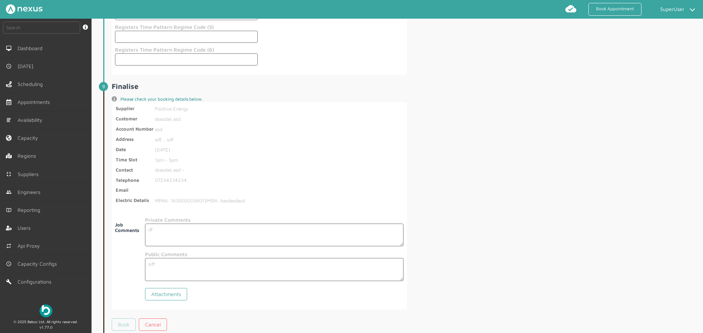
click at [129, 322] on link "Book" at bounding box center [124, 325] width 24 height 12
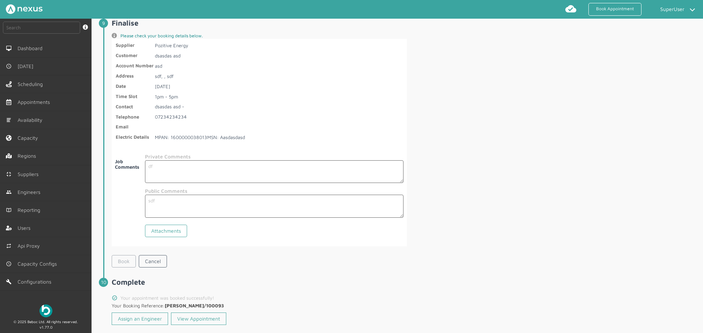
scroll to position [1988, 0]
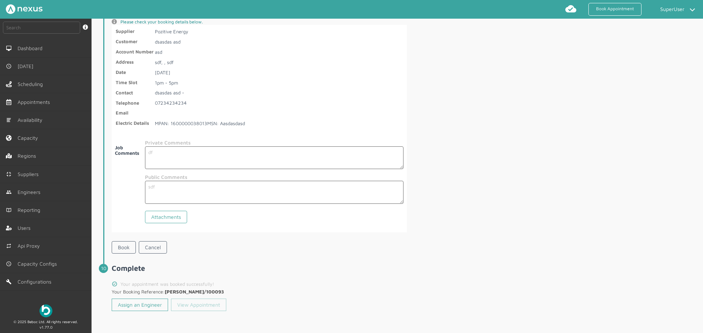
click at [203, 305] on link "View Appointment" at bounding box center [198, 305] width 55 height 12
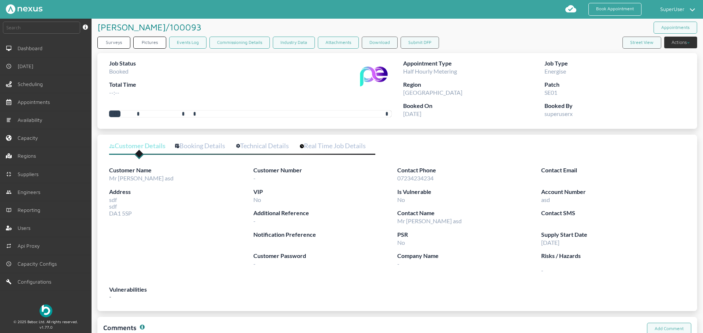
click at [681, 36] on div "Appointments" at bounding box center [674, 28] width 47 height 18
click at [680, 38] on button "Actions" at bounding box center [681, 43] width 33 height 12
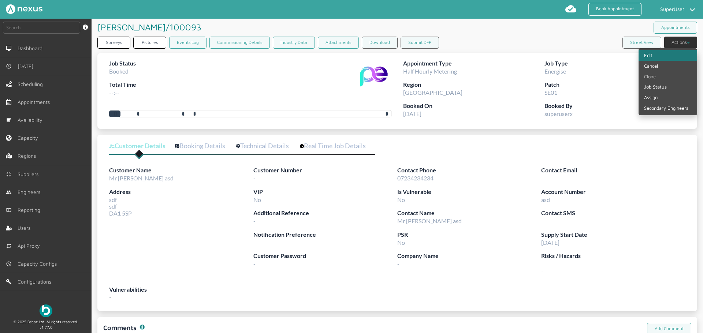
click at [656, 53] on link "Edit" at bounding box center [668, 55] width 59 height 11
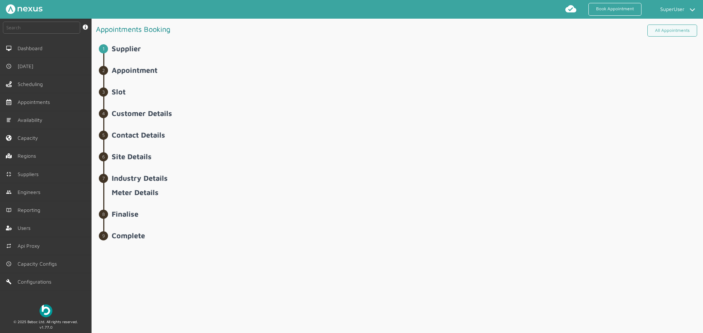
select select "6: 6422ec7fcd44966678f35e74"
select select "7: 6422e9f1cd44966678f35e6d"
select select "2: Mr"
select select "2: GP2"
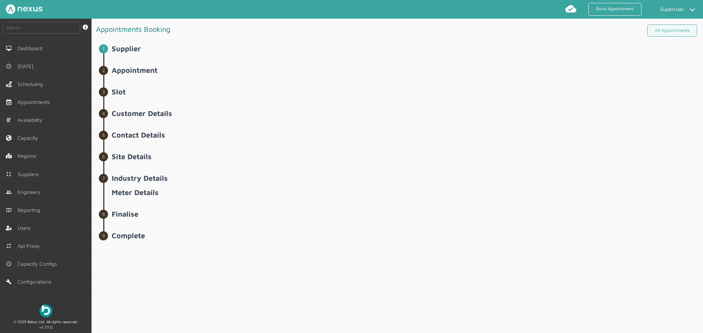
select select "3: CS"
select select "1: false"
select select "Yes"
